Goal: Information Seeking & Learning: Learn about a topic

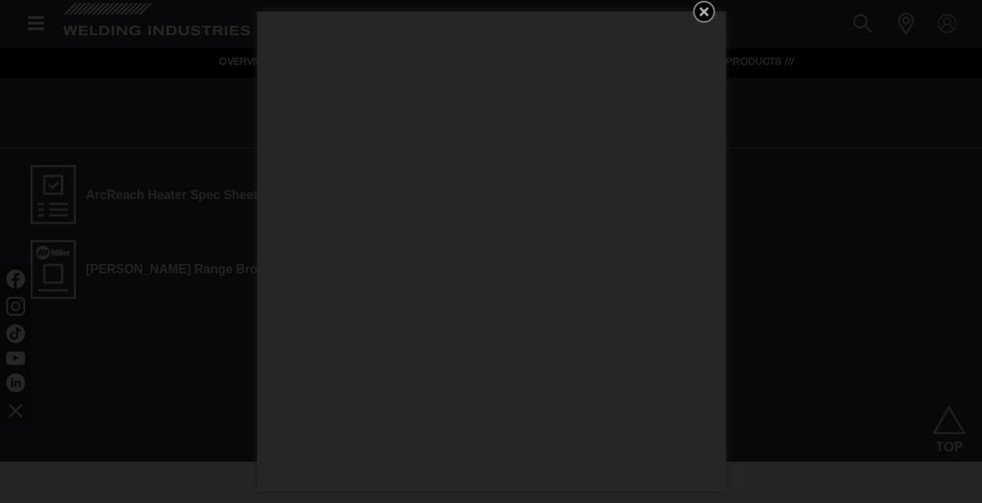
click at [708, 9] on icon at bounding box center [704, 11] width 19 height 19
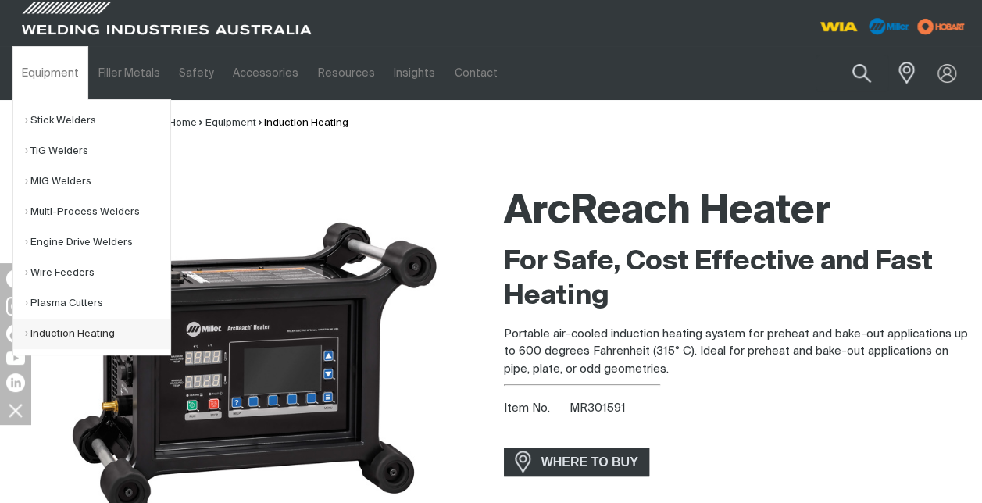
click at [70, 338] on link "Induction Heating" at bounding box center [97, 334] width 145 height 30
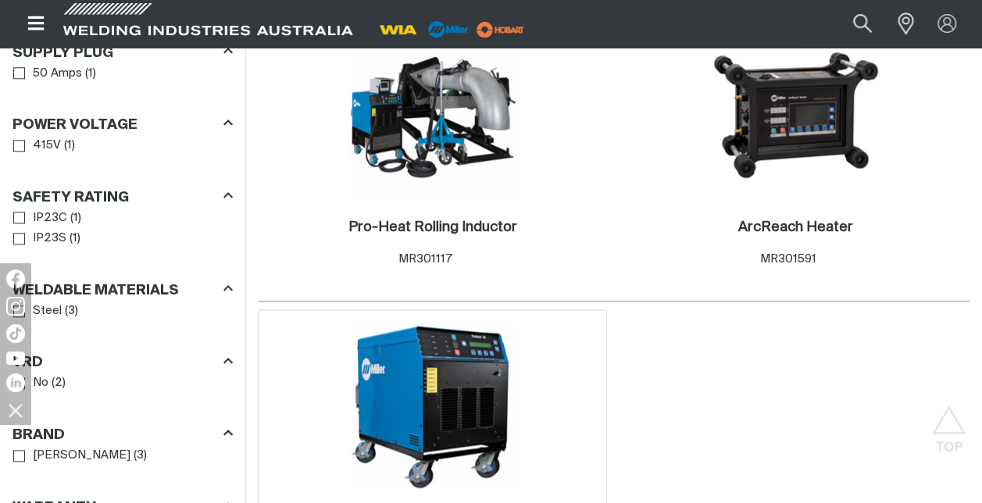
scroll to position [860, 0]
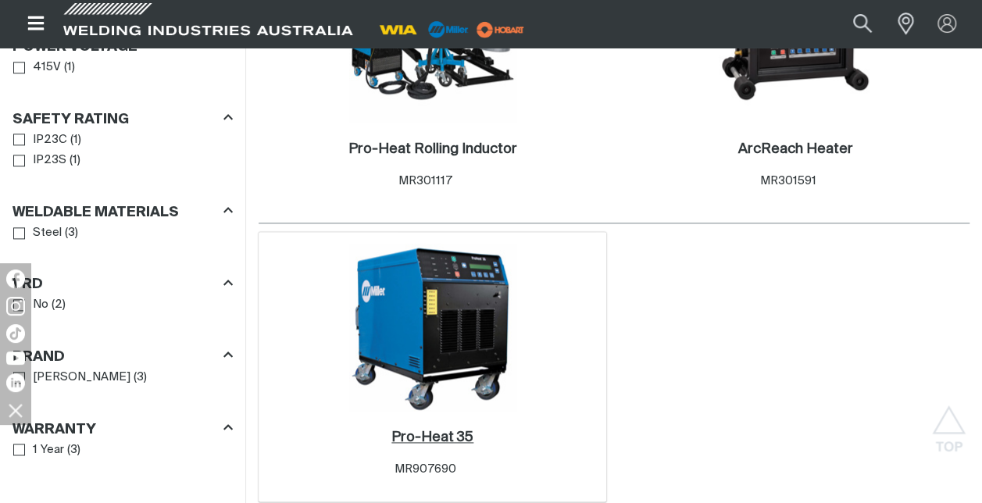
click at [451, 438] on h2 "Pro-Heat 35 ." at bounding box center [433, 438] width 82 height 14
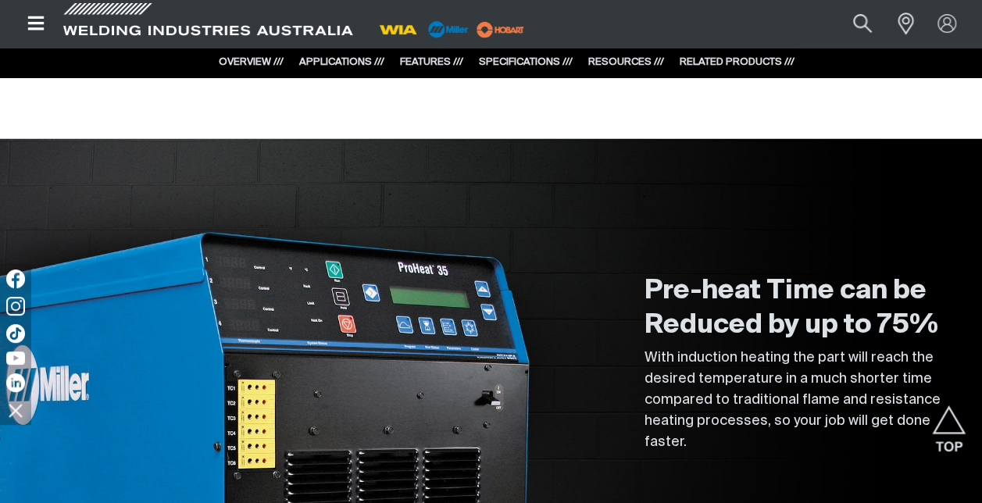
scroll to position [2110, 0]
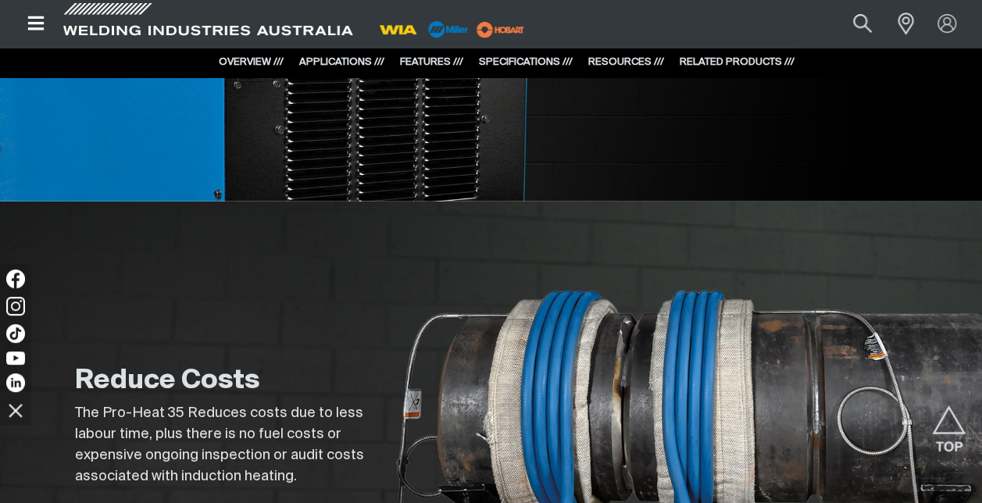
click at [29, 17] on icon "Open top menu" at bounding box center [35, 23] width 16 height 14
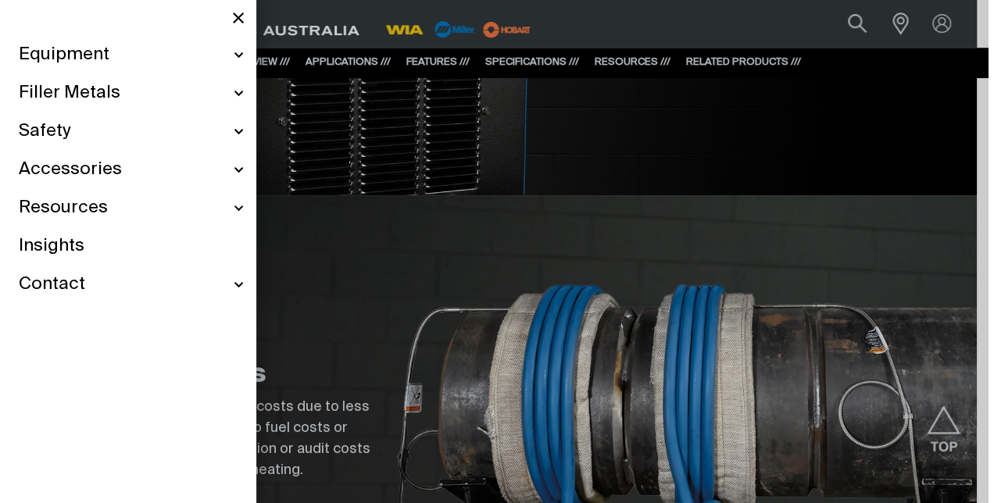
scroll to position [2113, 0]
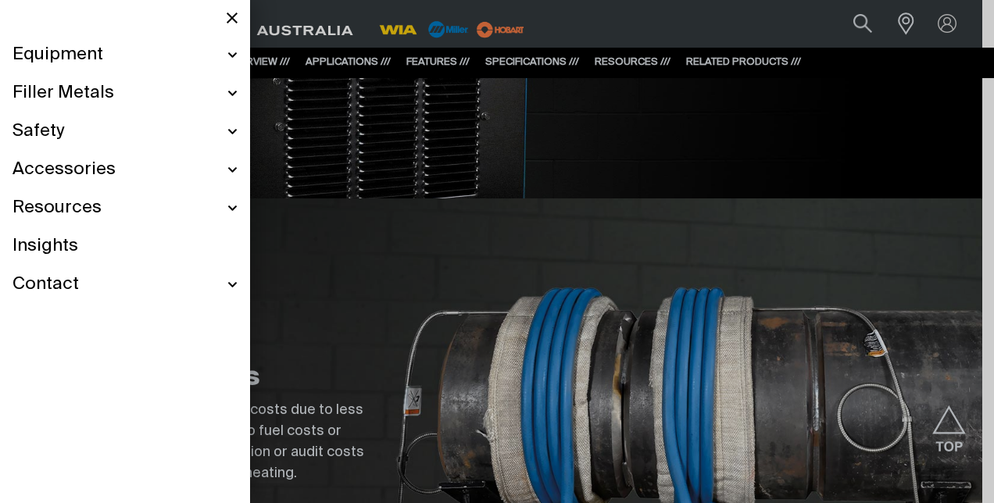
click at [227, 131] on div "Safety" at bounding box center [125, 132] width 225 height 38
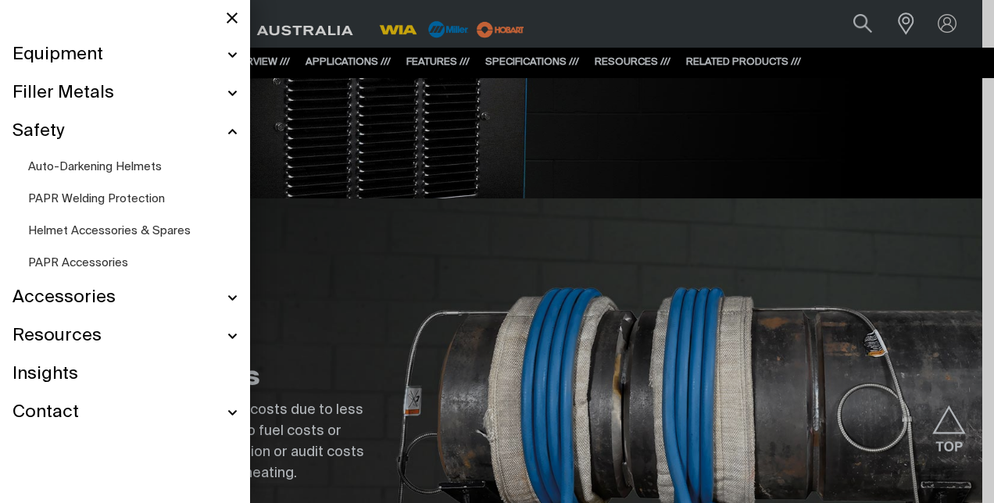
click at [138, 194] on span "PAPR Welding Protection" at bounding box center [96, 199] width 137 height 12
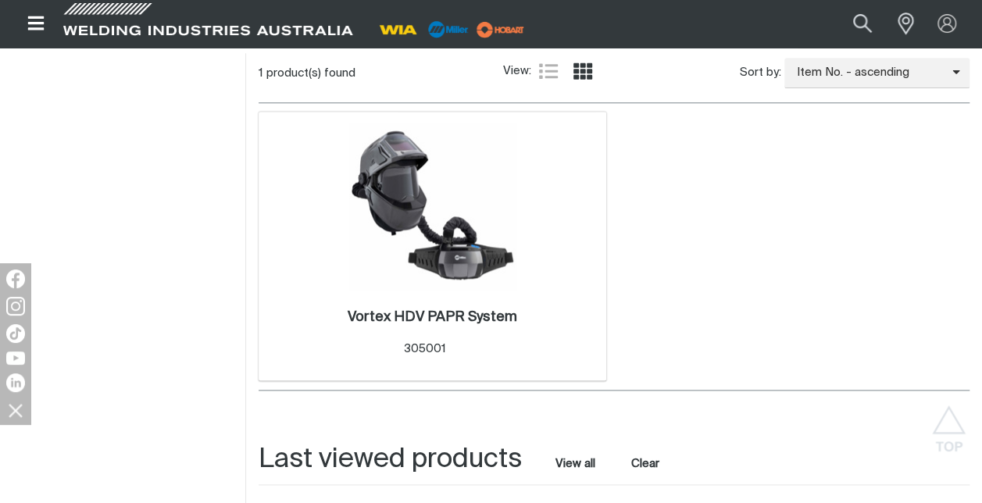
scroll to position [781, 0]
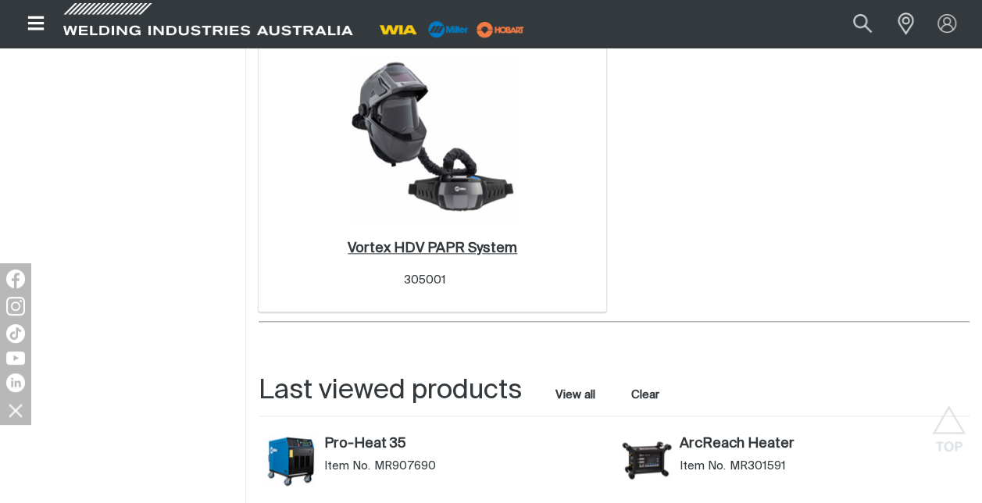
click at [431, 241] on h2 "Vortex HDV PAPR System ." at bounding box center [433, 248] width 170 height 14
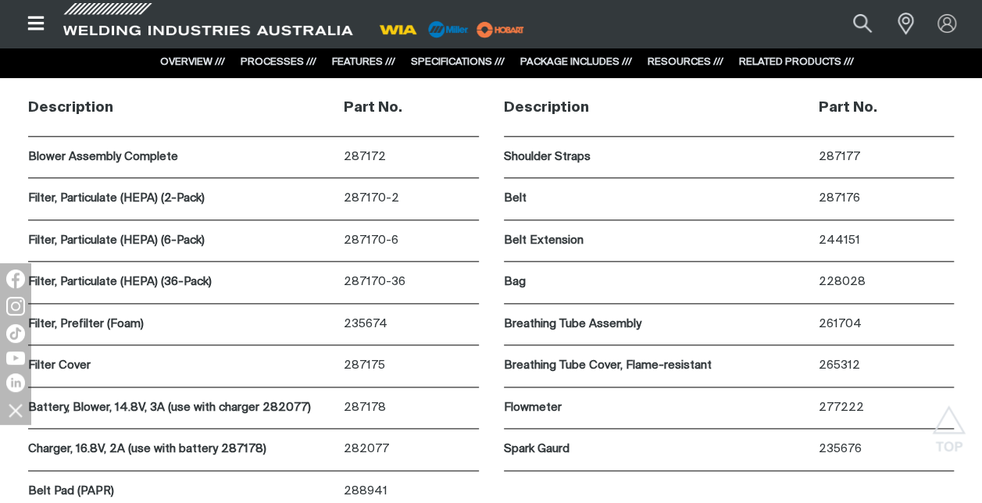
scroll to position [6721, 0]
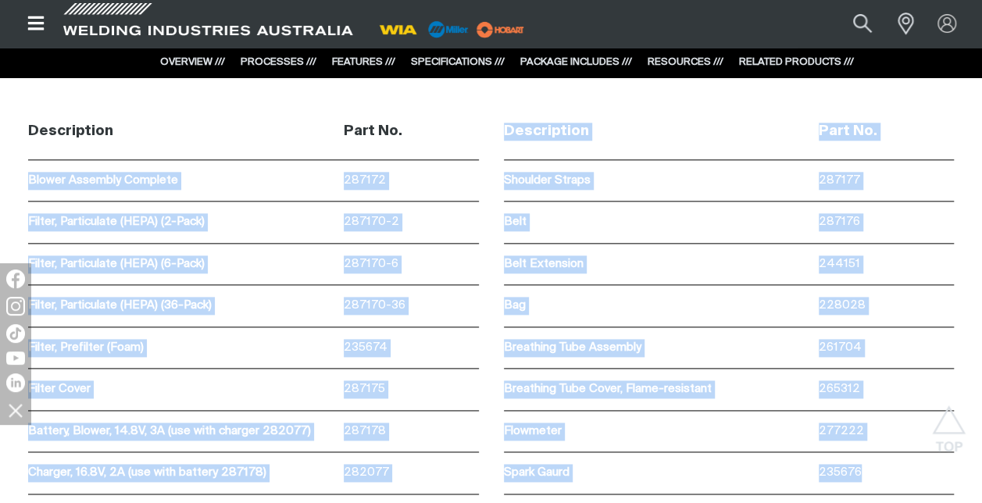
drag, startPoint x: 28, startPoint y: 177, endPoint x: 898, endPoint y: 466, distance: 916.6
click at [898, 466] on div "Description Part No. Blower Assembly Complete 287172 Filter, Particulate (HEPA)…" at bounding box center [491, 332] width 982 height 456
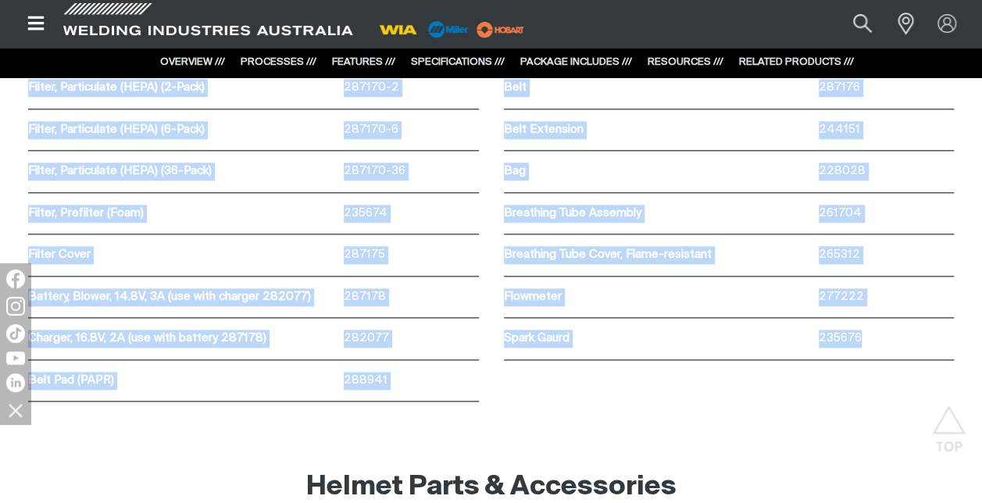
scroll to position [6877, 0]
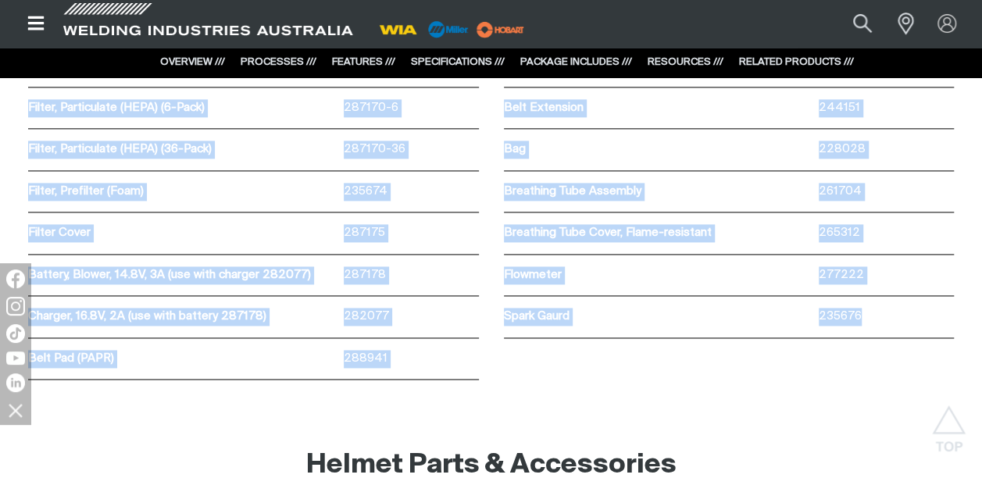
click at [727, 374] on div "Description Part No. Blower Assembly Complete 287172 Filter, Particulate (HEPA)…" at bounding box center [491, 176] width 982 height 456
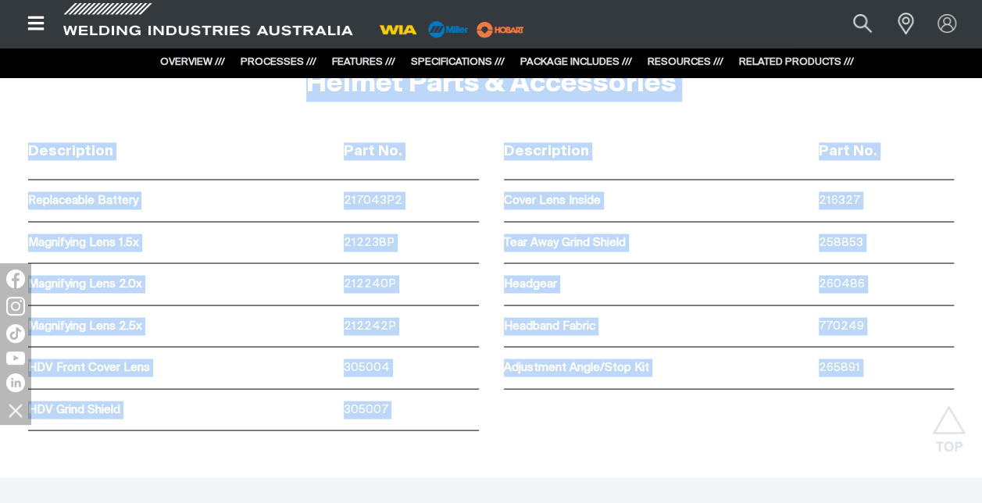
scroll to position [7278, 0]
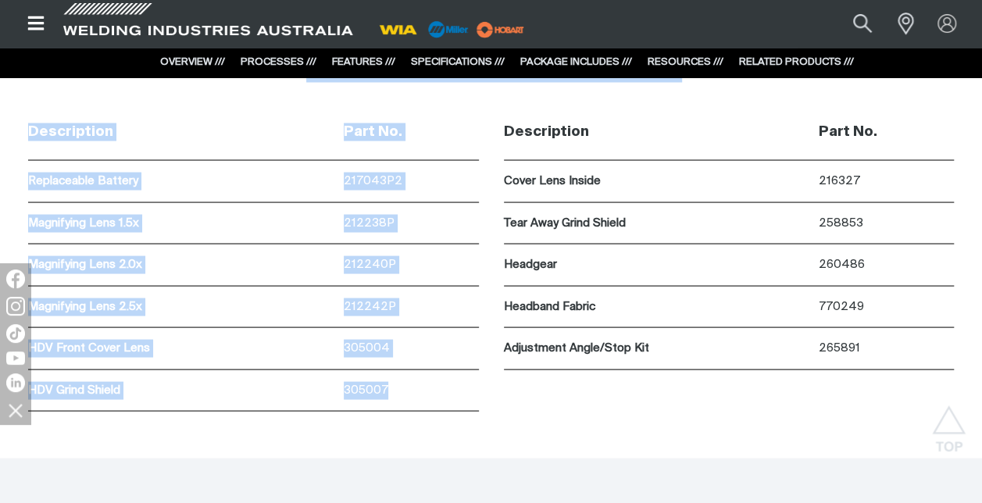
drag, startPoint x: 29, startPoint y: 174, endPoint x: 391, endPoint y: 373, distance: 412.7
copy div "Blower Assembly Complete 287172 Filter, Particulate (HEPA) (2-Pack) 287170-2 Fi…"
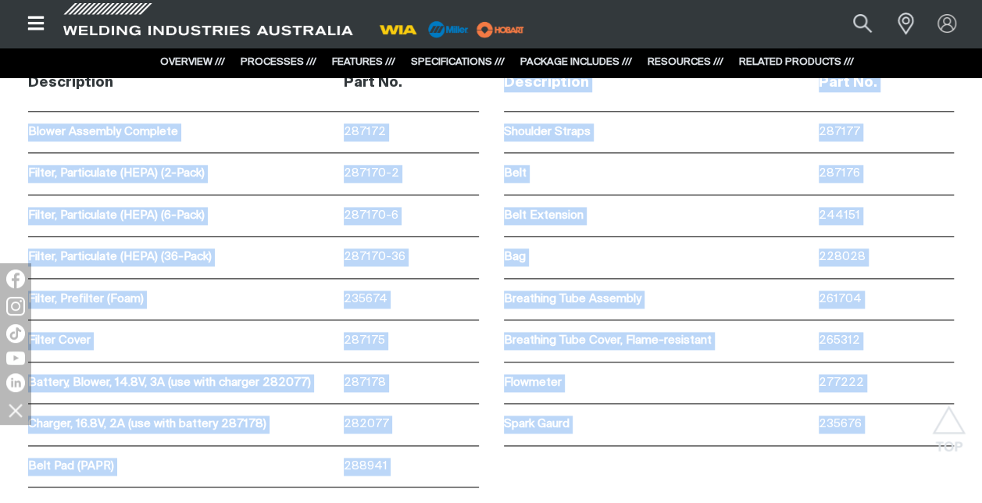
scroll to position [6887, 0]
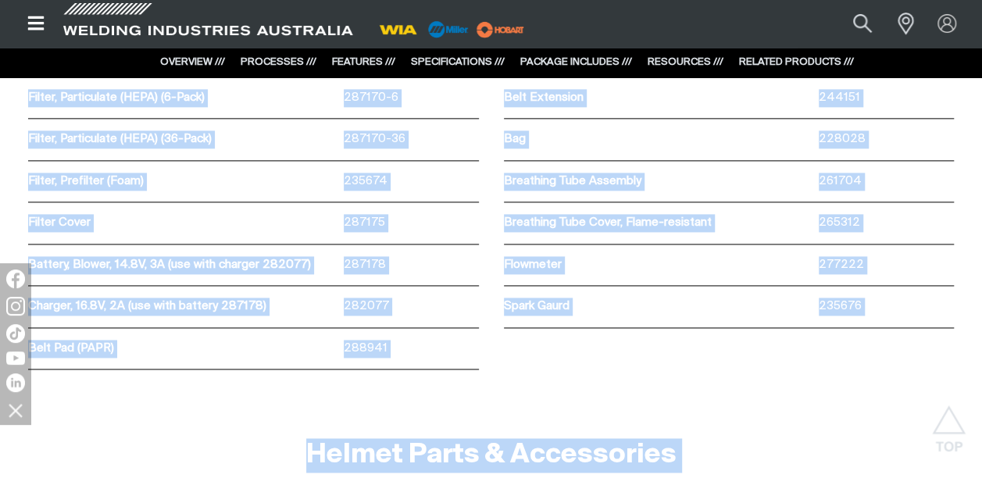
click at [823, 374] on div "Description Part No. Blower Assembly Complete 287172 Filter, Particulate (HEPA)…" at bounding box center [491, 165] width 982 height 456
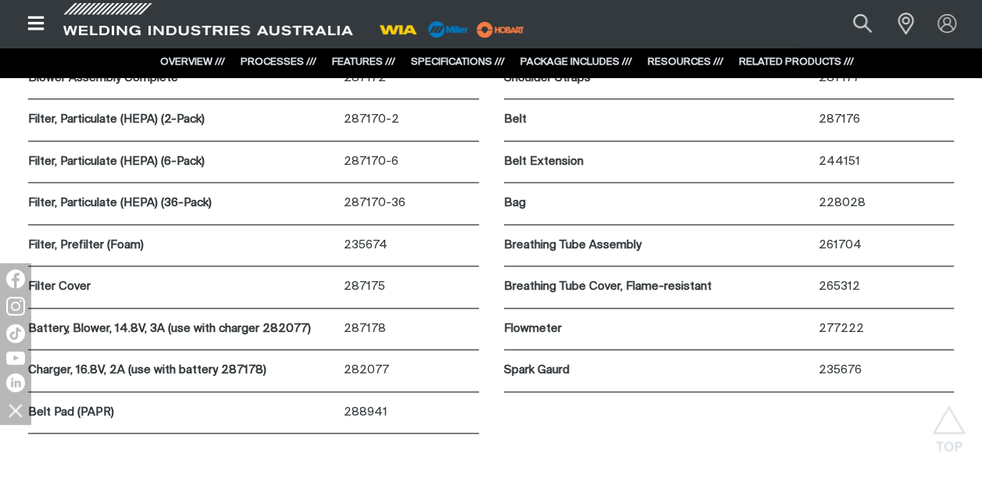
scroll to position [6809, 0]
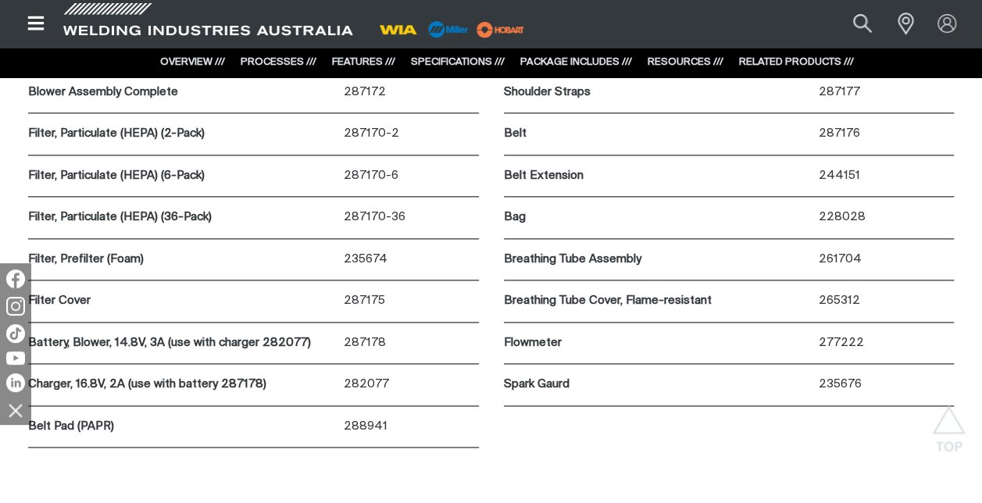
click at [12, 412] on img at bounding box center [15, 410] width 27 height 27
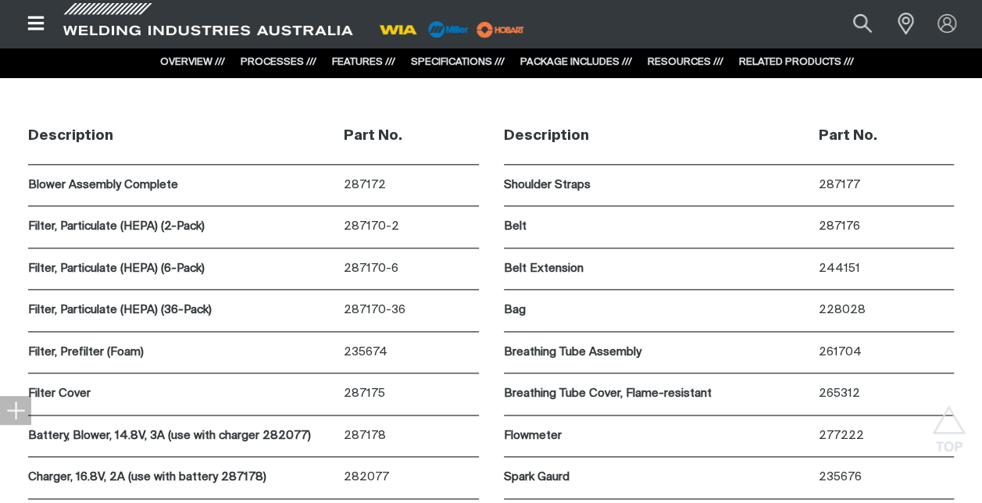
scroll to position [6731, 0]
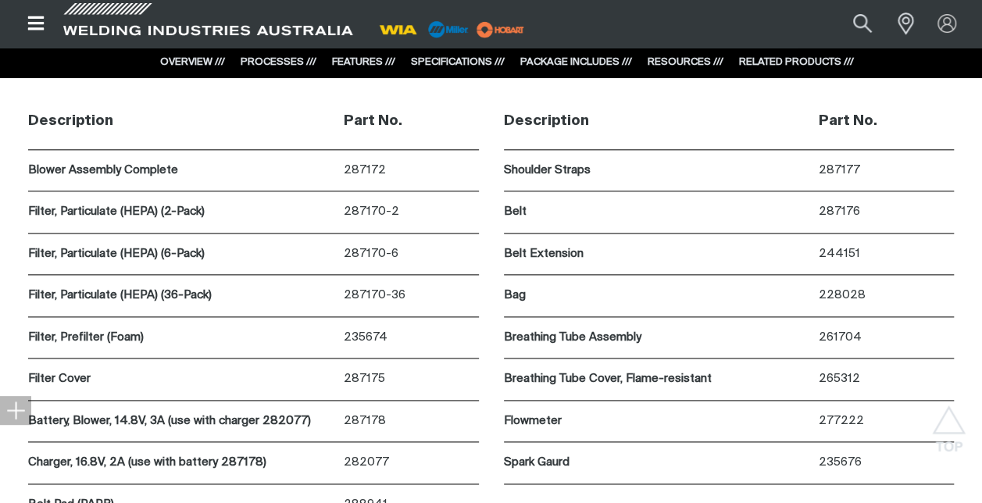
click at [703, 413] on p "Flowmeter" at bounding box center [658, 422] width 308 height 18
drag, startPoint x: 460, startPoint y: 107, endPoint x: 763, endPoint y: 97, distance: 303.4
click at [763, 97] on div "Description" at bounding box center [662, 121] width 316 height 55
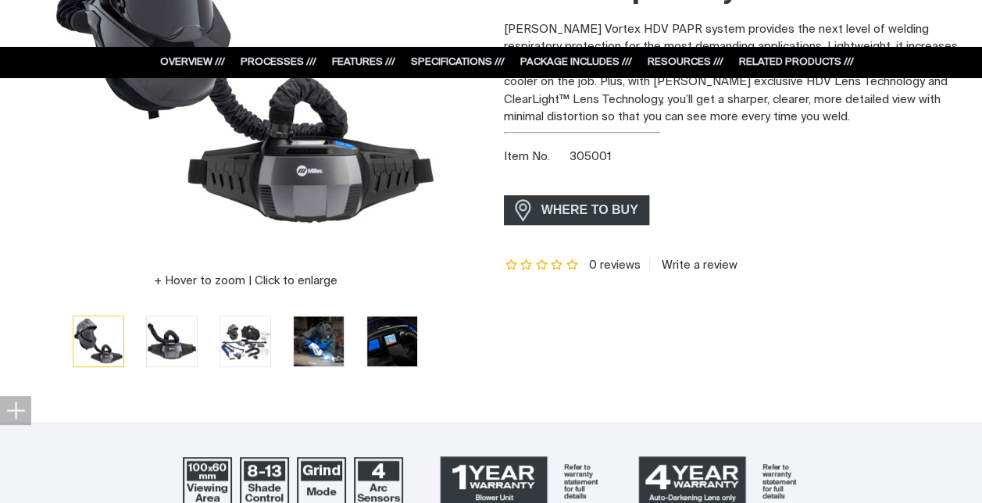
scroll to position [479, 0]
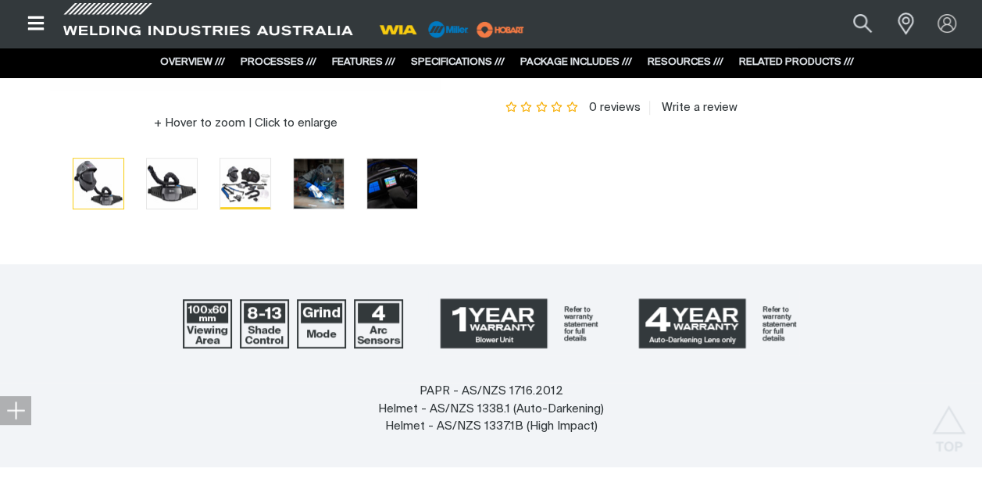
click at [269, 193] on img "Go to slide 3" at bounding box center [245, 184] width 50 height 50
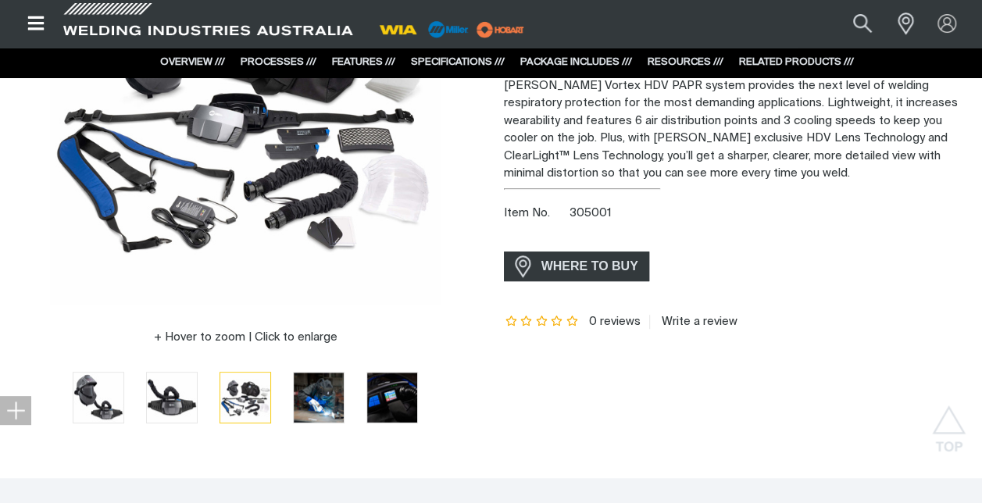
scroll to position [88, 0]
